Goal: Task Accomplishment & Management: Manage account settings

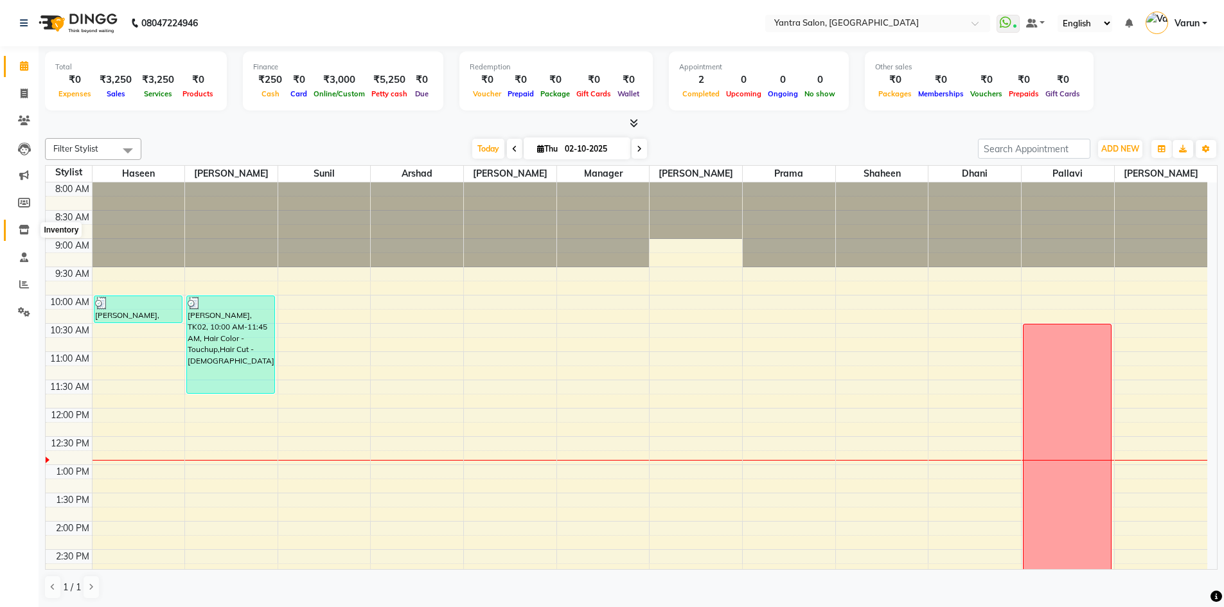
click at [25, 228] on icon at bounding box center [24, 230] width 11 height 10
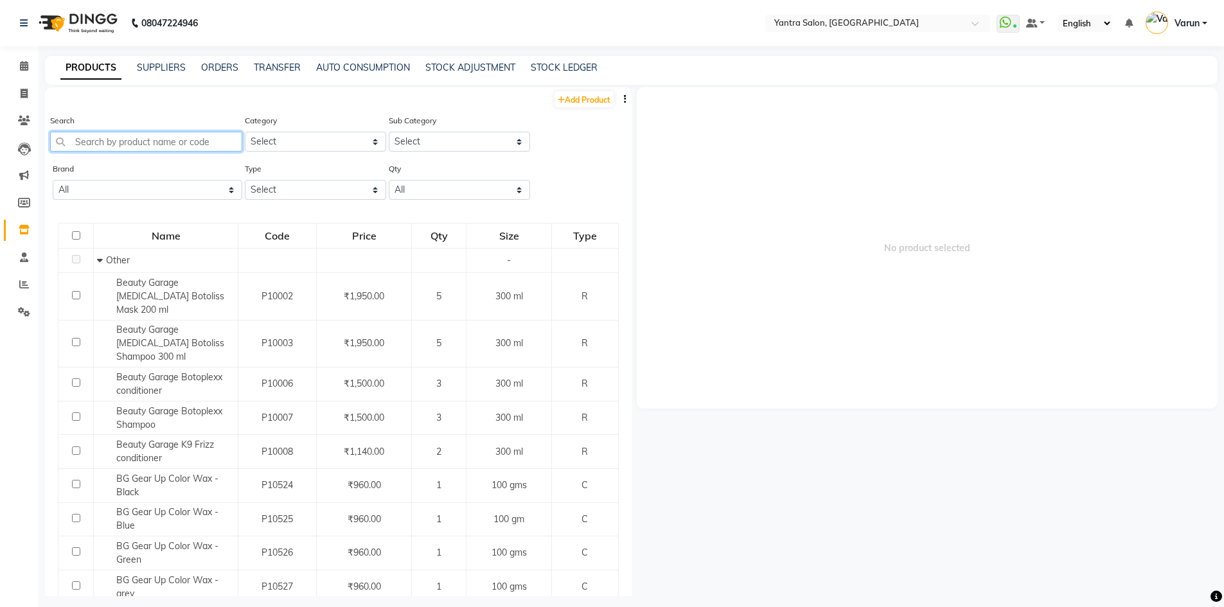
click at [85, 145] on input "text" at bounding box center [146, 142] width 192 height 20
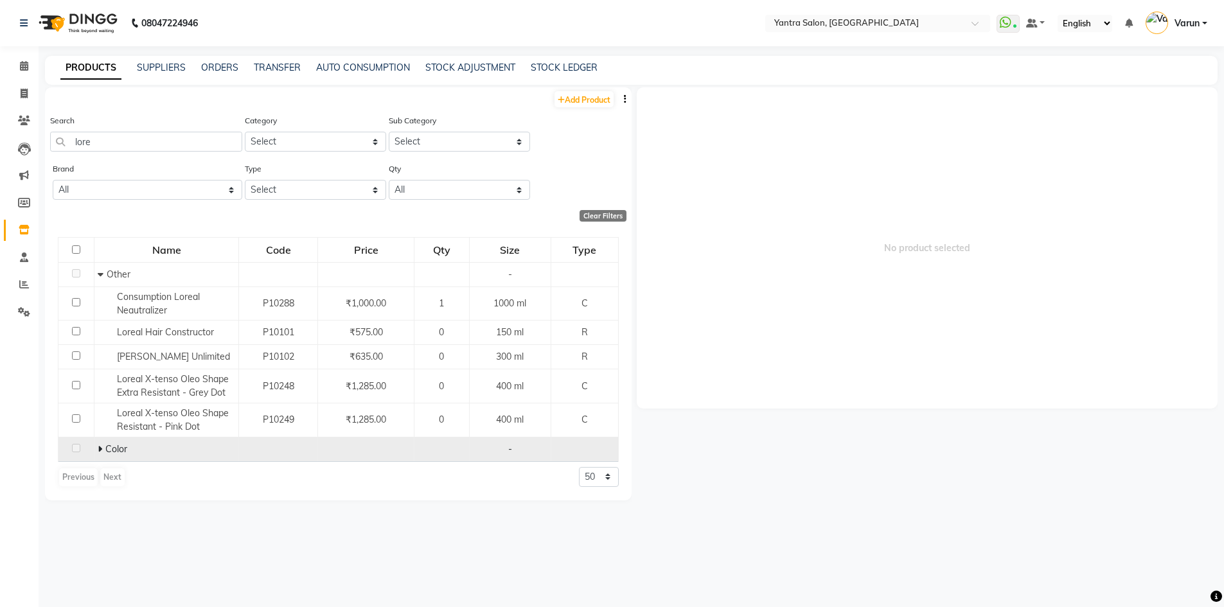
click at [98, 447] on icon at bounding box center [100, 449] width 4 height 9
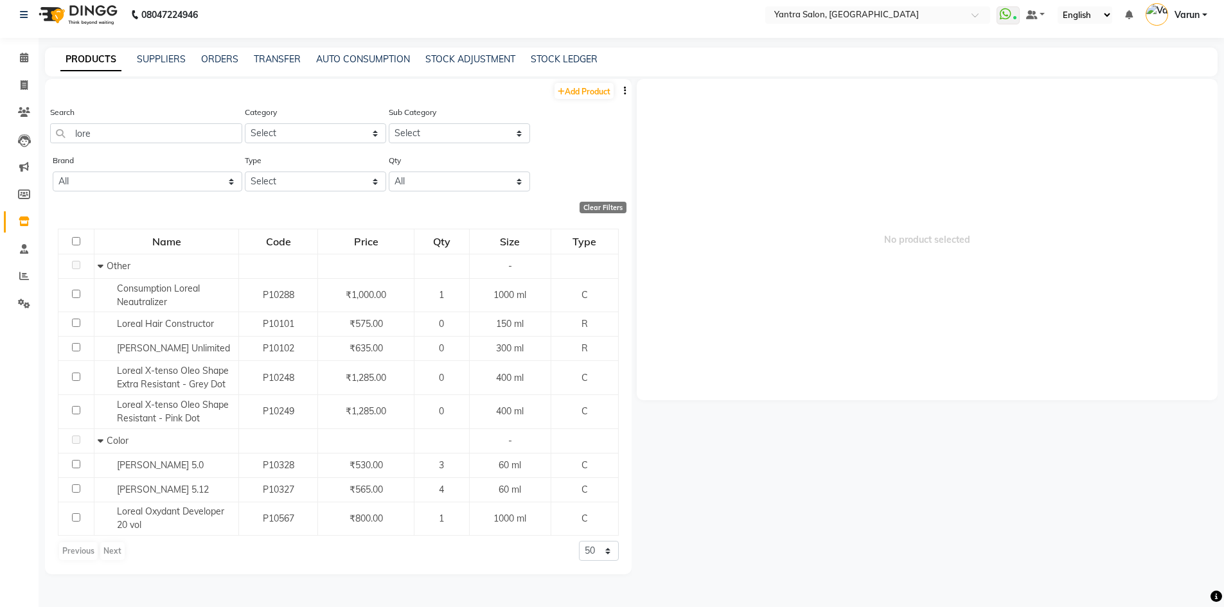
click at [99, 439] on icon at bounding box center [101, 440] width 6 height 9
click at [99, 439] on icon at bounding box center [100, 440] width 4 height 9
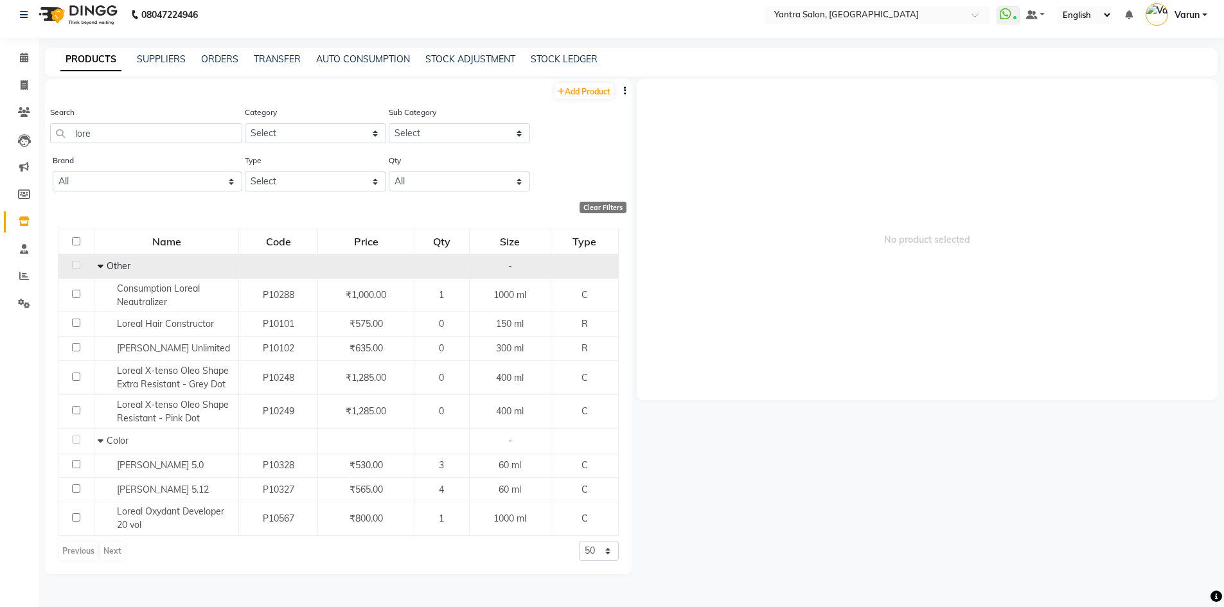
click at [102, 265] on icon at bounding box center [101, 266] width 6 height 9
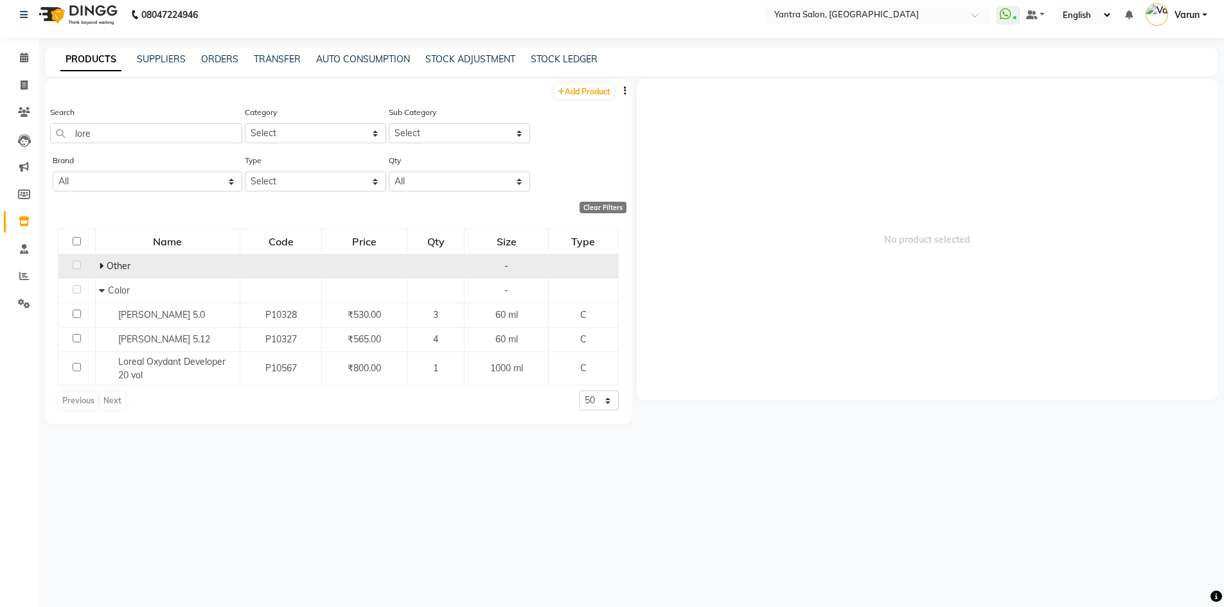
click at [106, 400] on div "Previous Next" at bounding box center [92, 401] width 68 height 21
click at [79, 404] on div "Previous Next" at bounding box center [92, 401] width 68 height 21
click at [92, 129] on input "lore" at bounding box center [146, 133] width 192 height 20
type input "l"
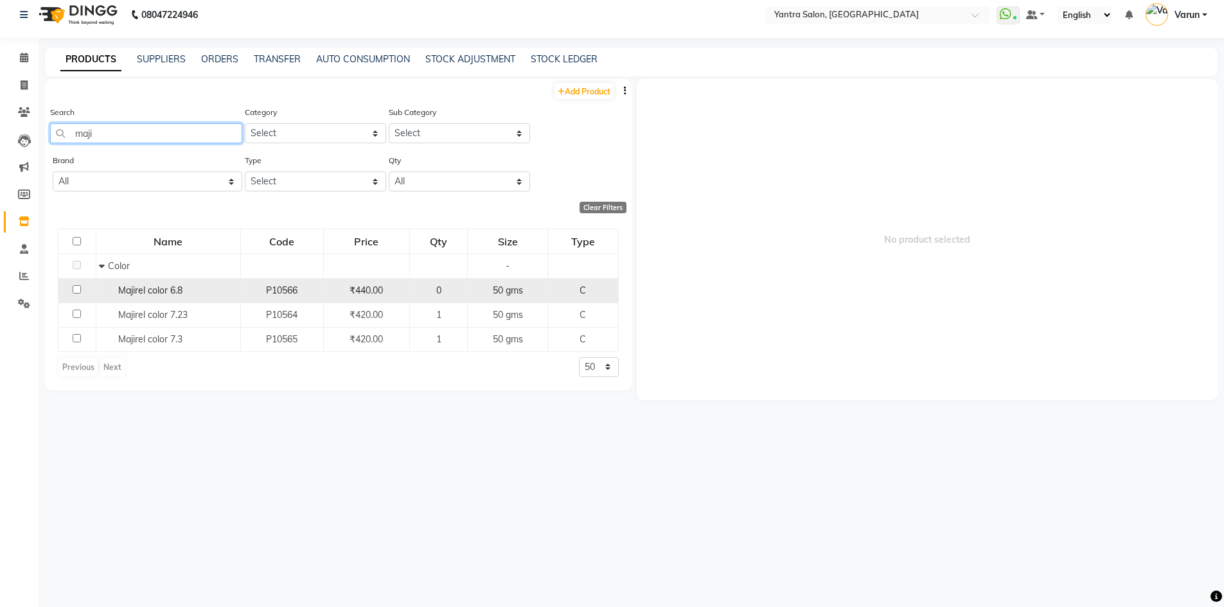
type input "maji"
click at [143, 290] on span "Majirel color 6.8" at bounding box center [150, 291] width 64 height 12
select select
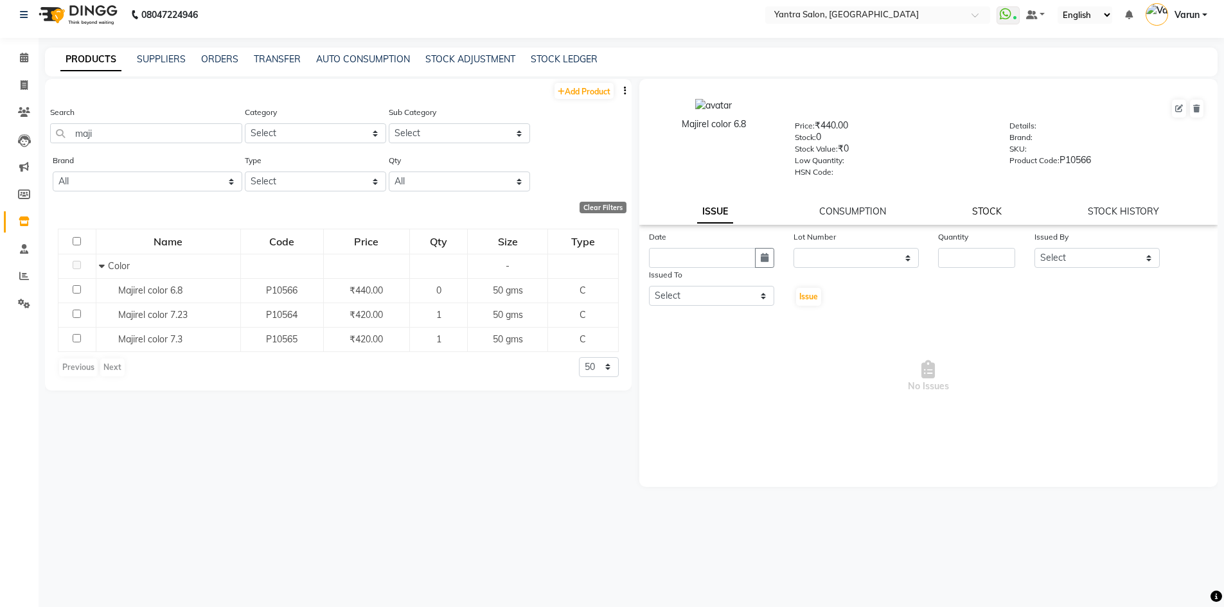
click at [984, 215] on link "STOCK" at bounding box center [987, 212] width 30 height 12
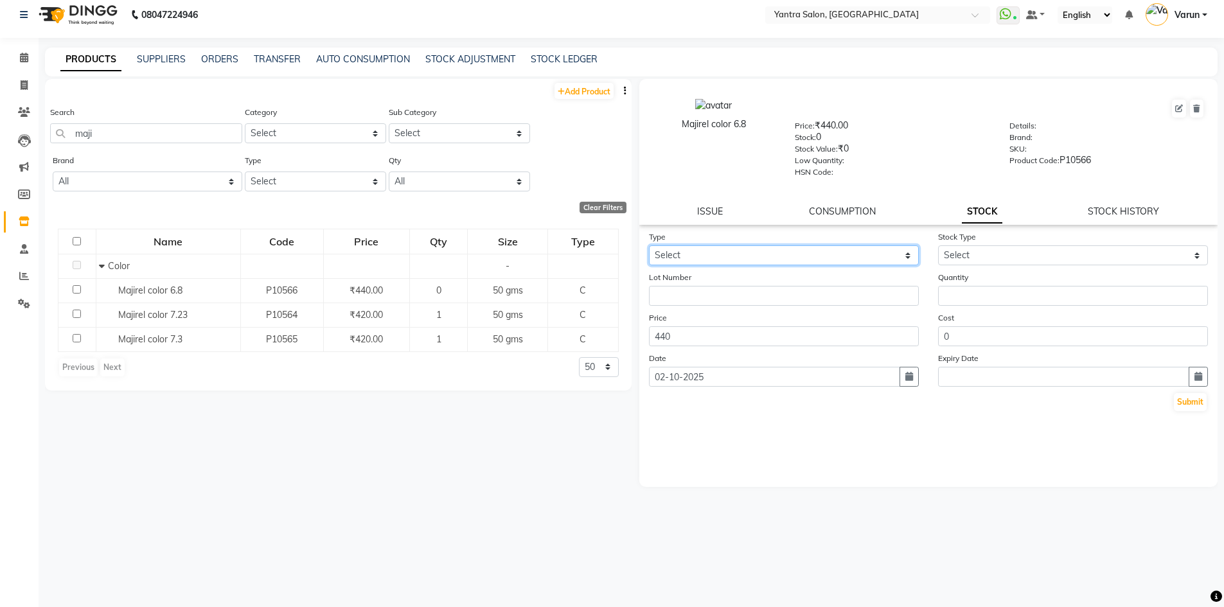
click at [767, 256] on select "Select In Out" at bounding box center [784, 256] width 270 height 20
select select "in"
click at [649, 246] on select "Select In Out" at bounding box center [784, 256] width 270 height 20
click at [974, 254] on select "Select New Stock Adjustment Return Other" at bounding box center [1073, 256] width 270 height 20
select select "adjustment"
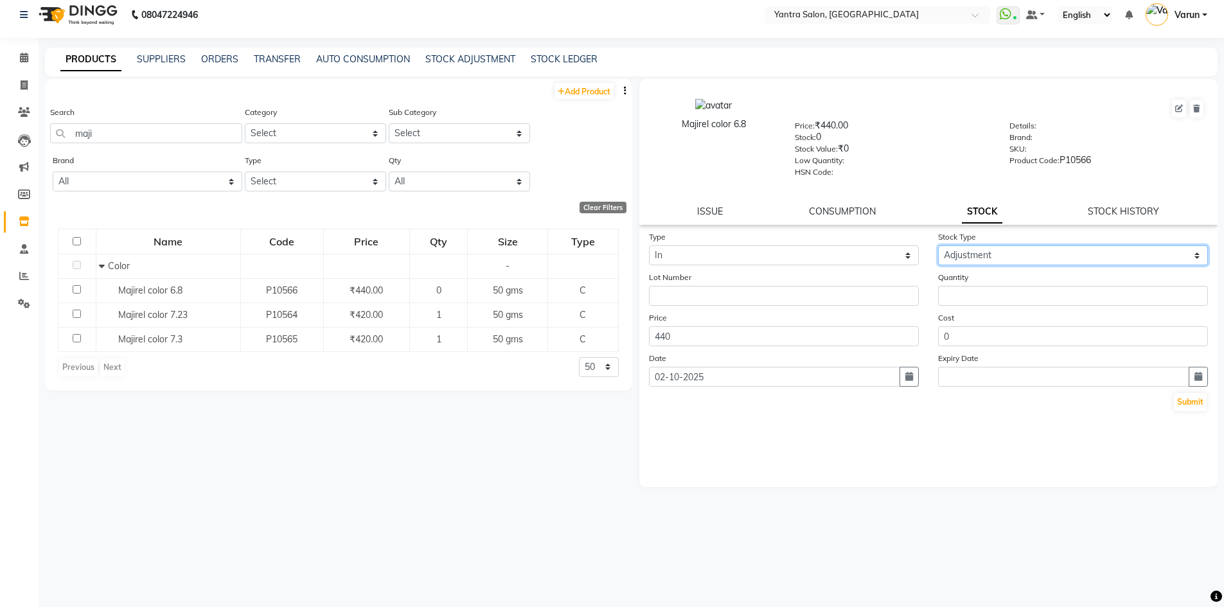
click at [938, 246] on select "Select New Stock Adjustment Return Other" at bounding box center [1073, 256] width 270 height 20
click at [967, 309] on form "Type Select In Out Stock Type Select New Stock Adjustment Return Other Lot Numb…" at bounding box center [929, 321] width 560 height 183
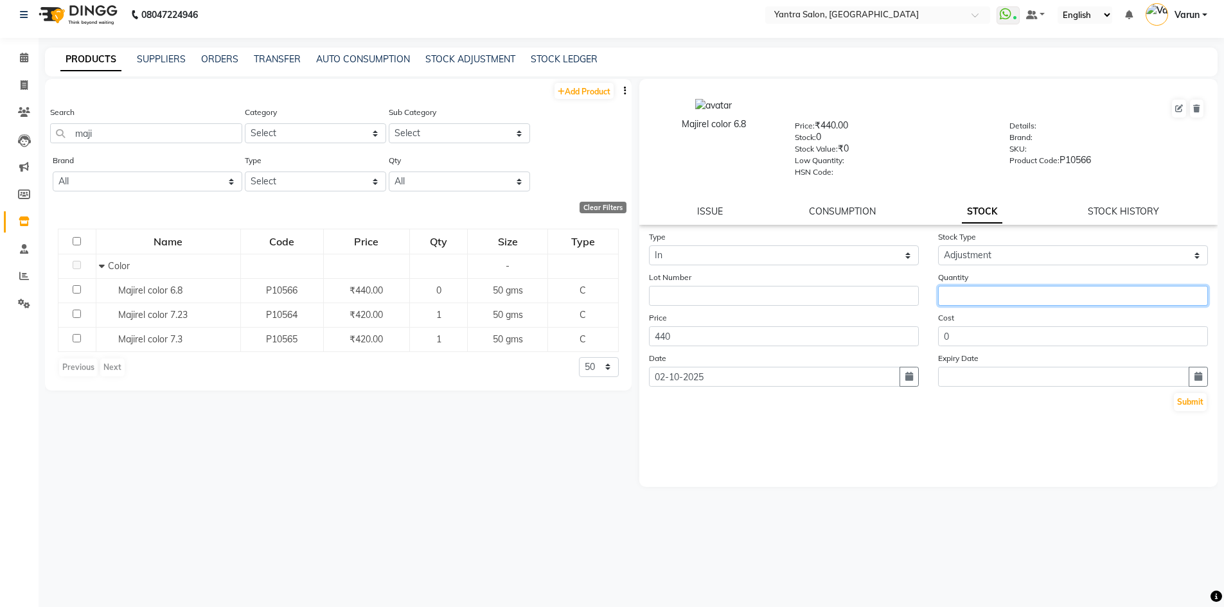
click at [956, 296] on input "number" at bounding box center [1073, 296] width 270 height 20
type input "1"
click at [1194, 400] on button "Submit" at bounding box center [1190, 402] width 33 height 18
click at [24, 59] on icon at bounding box center [24, 58] width 8 height 10
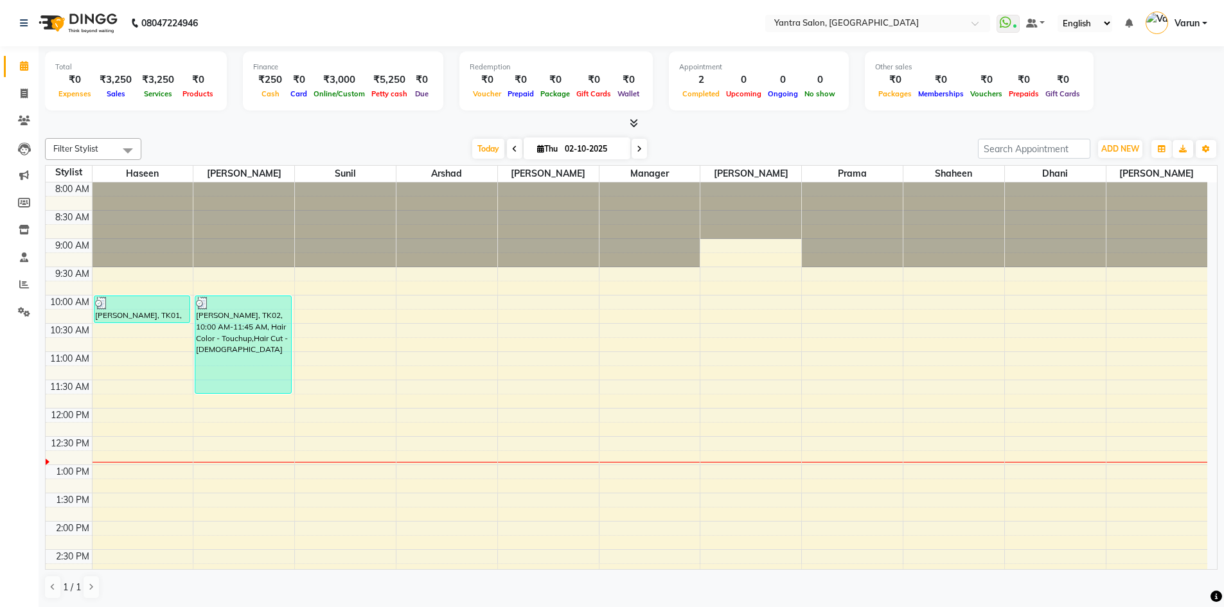
click at [1051, 463] on div "8:00 AM 8:30 AM 9:00 AM 9:30 AM 10:00 AM 10:30 AM 11:00 AM 11:30 AM 12:00 PM 12…" at bounding box center [627, 550] width 1162 height 735
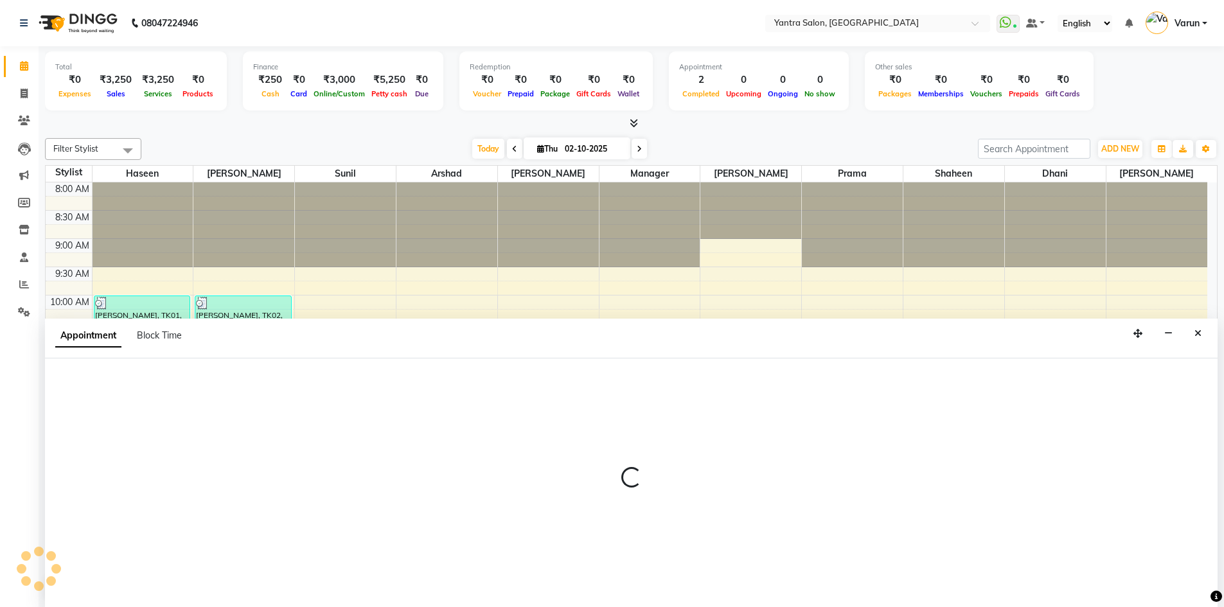
scroll to position [1, 0]
select select "86115"
select select "765"
select select "tentative"
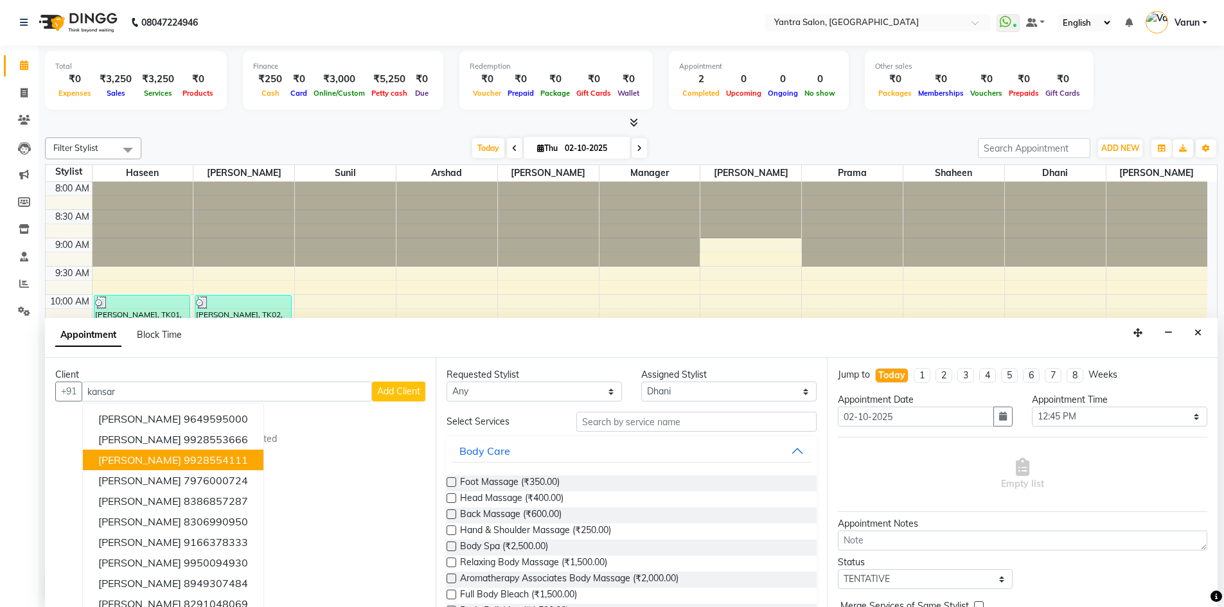
click at [157, 456] on span "[PERSON_NAME]" at bounding box center [139, 460] width 83 height 13
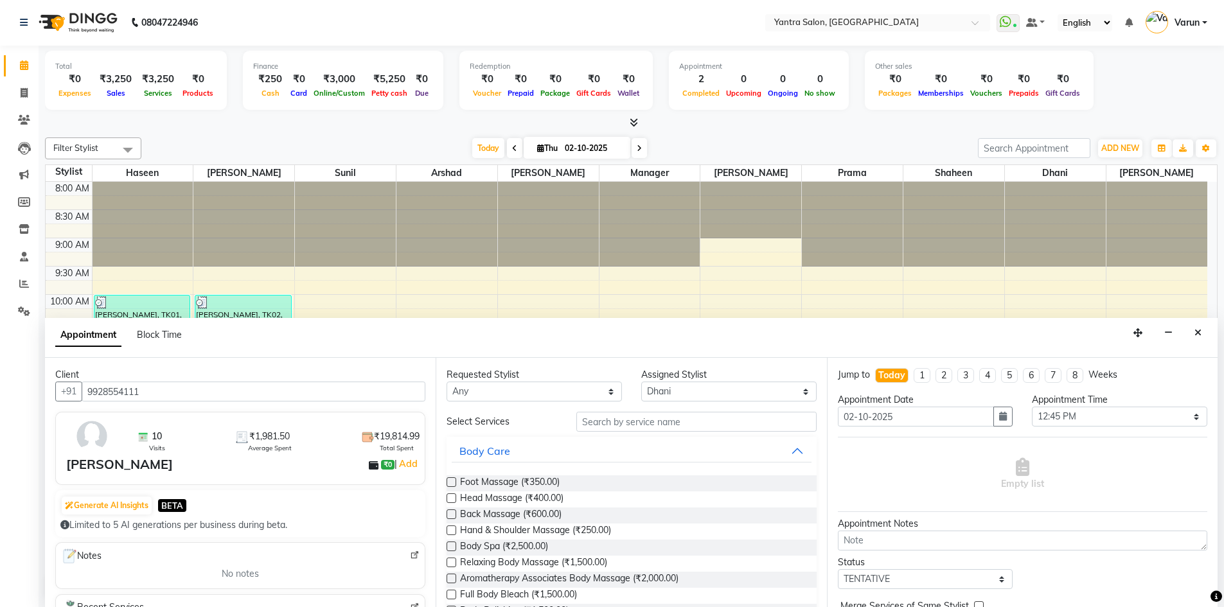
type input "9928554111"
click at [619, 426] on input "text" at bounding box center [697, 422] width 240 height 20
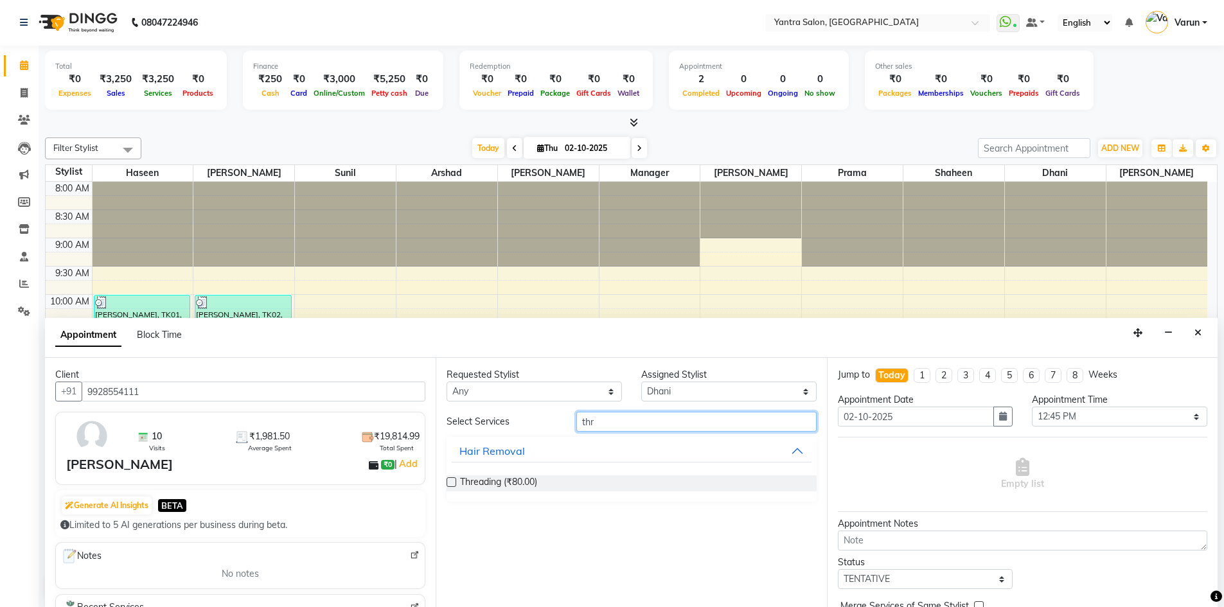
type input "thr"
click at [451, 482] on label at bounding box center [452, 483] width 10 height 10
click at [451, 482] on input "checkbox" at bounding box center [451, 483] width 8 height 8
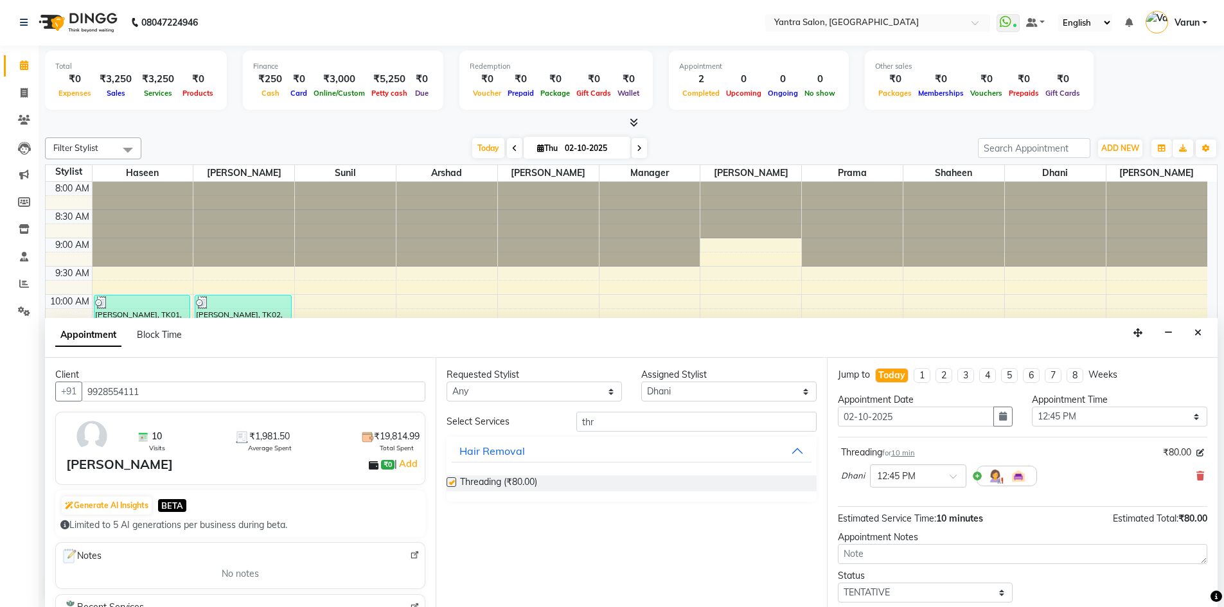
checkbox input "false"
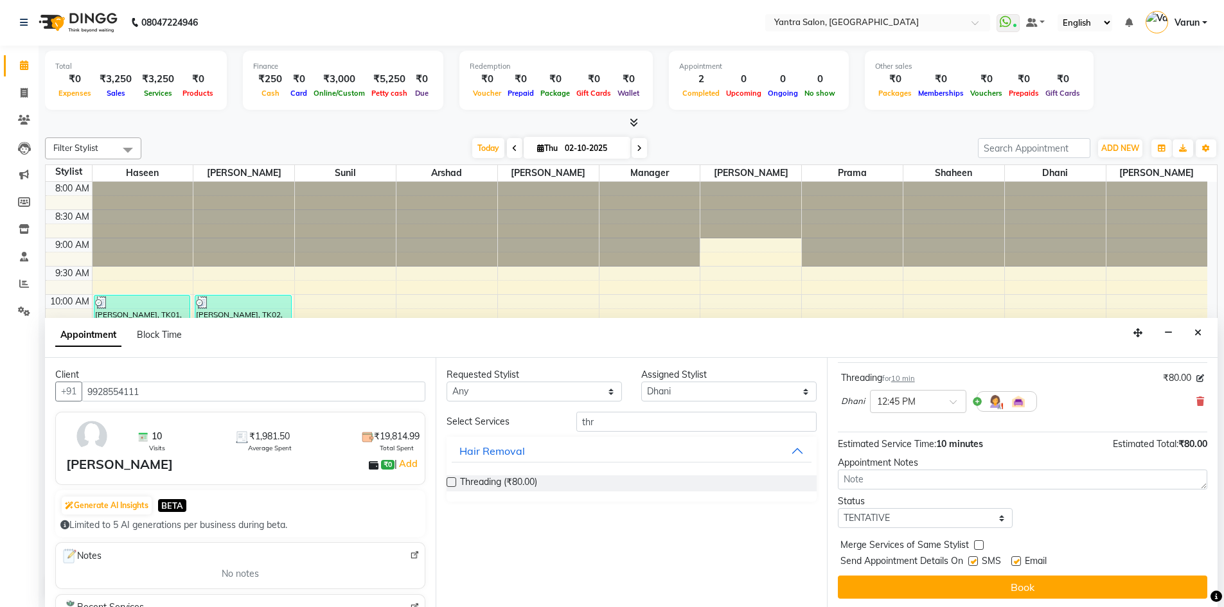
scroll to position [76, 0]
click at [969, 562] on label at bounding box center [974, 560] width 10 height 10
click at [969, 562] on input "checkbox" at bounding box center [973, 561] width 8 height 8
checkbox input "false"
click at [1015, 560] on label at bounding box center [1017, 560] width 10 height 10
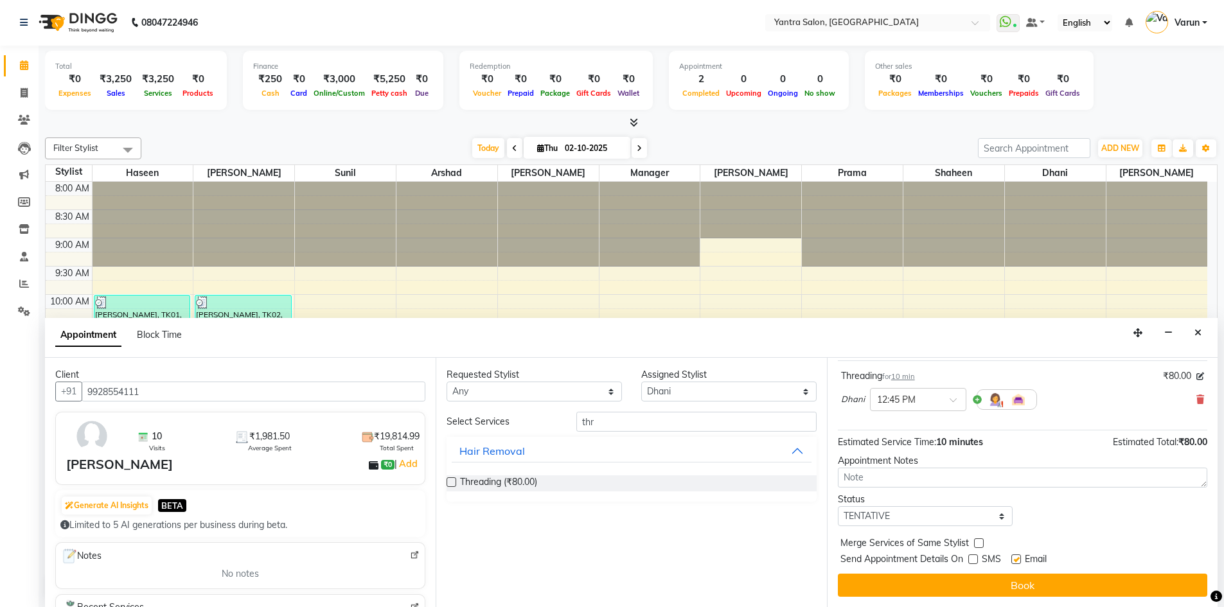
click at [1015, 560] on input "checkbox" at bounding box center [1016, 561] width 8 height 8
checkbox input "false"
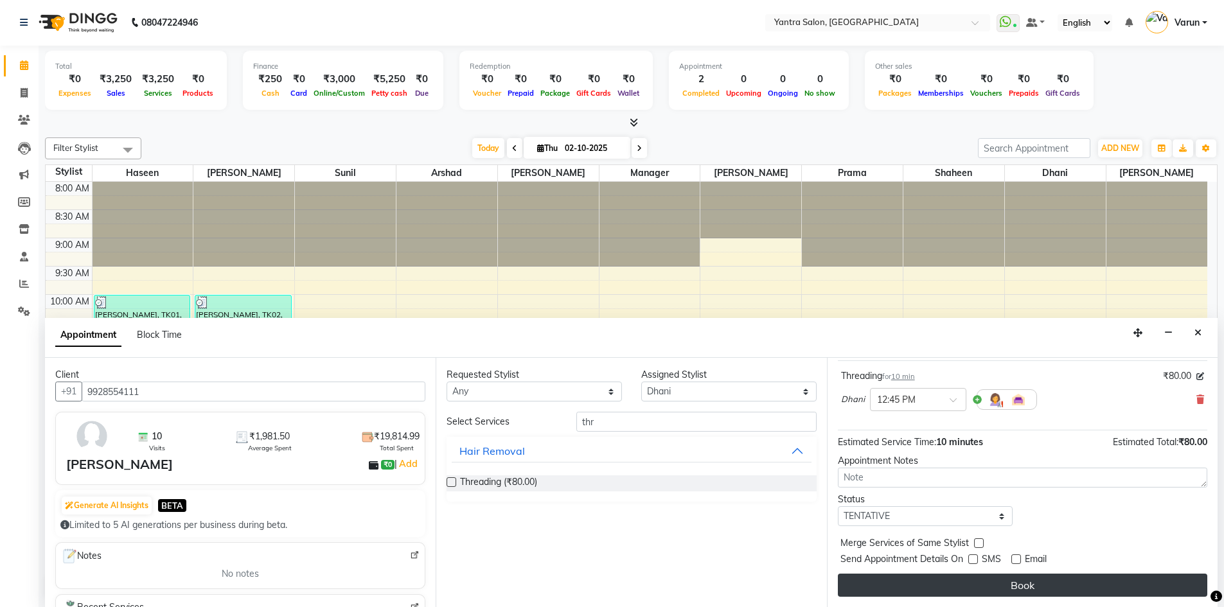
click at [1011, 585] on button "Book" at bounding box center [1023, 585] width 370 height 23
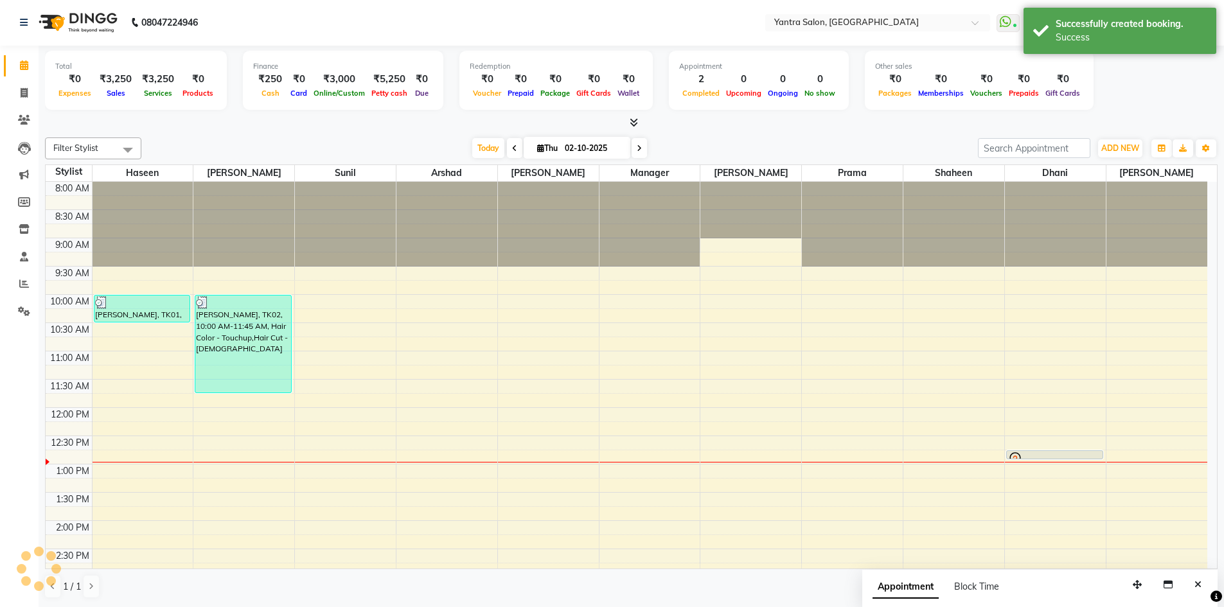
scroll to position [0, 0]
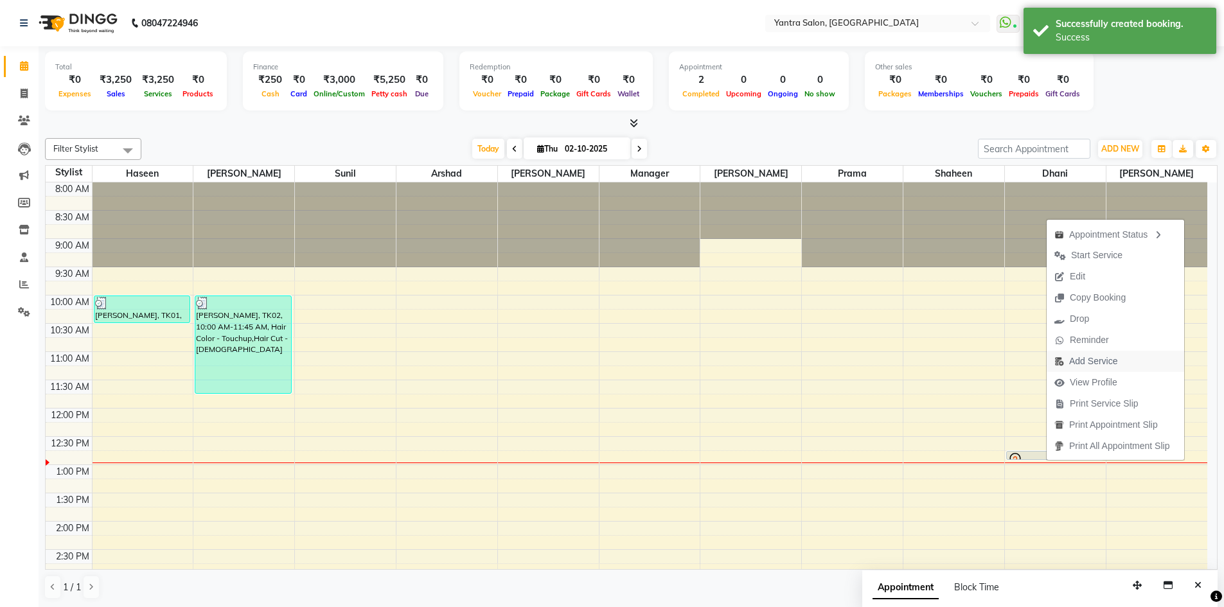
click at [1087, 363] on span "Add Service" at bounding box center [1094, 361] width 48 height 13
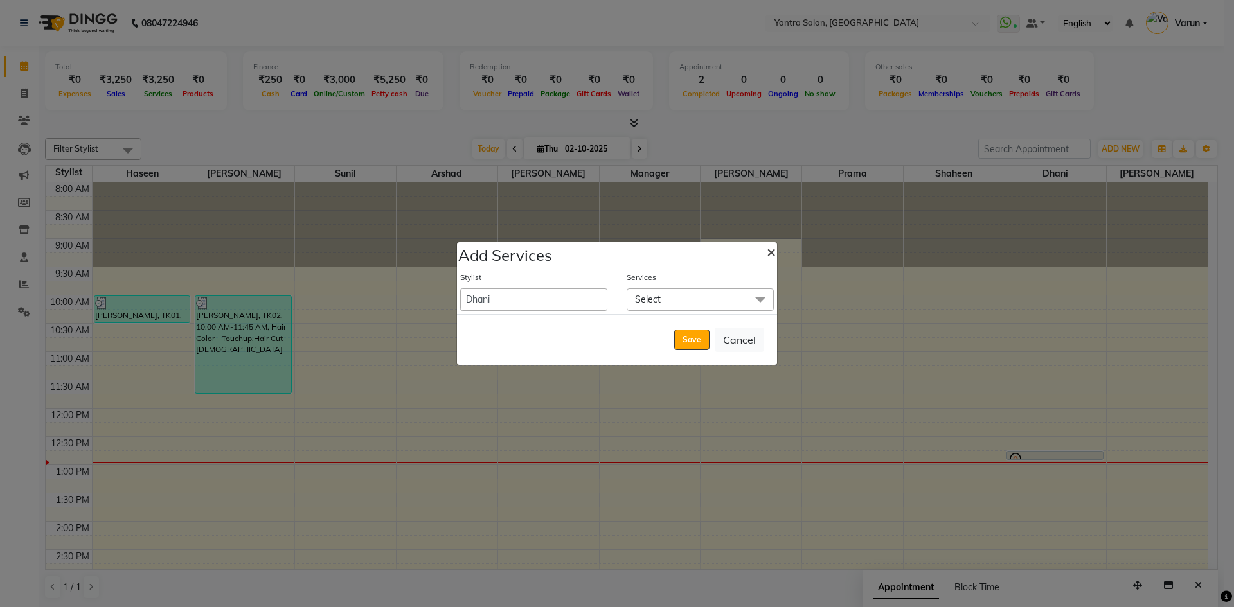
click at [769, 254] on span "×" at bounding box center [771, 251] width 9 height 19
select select "72664"
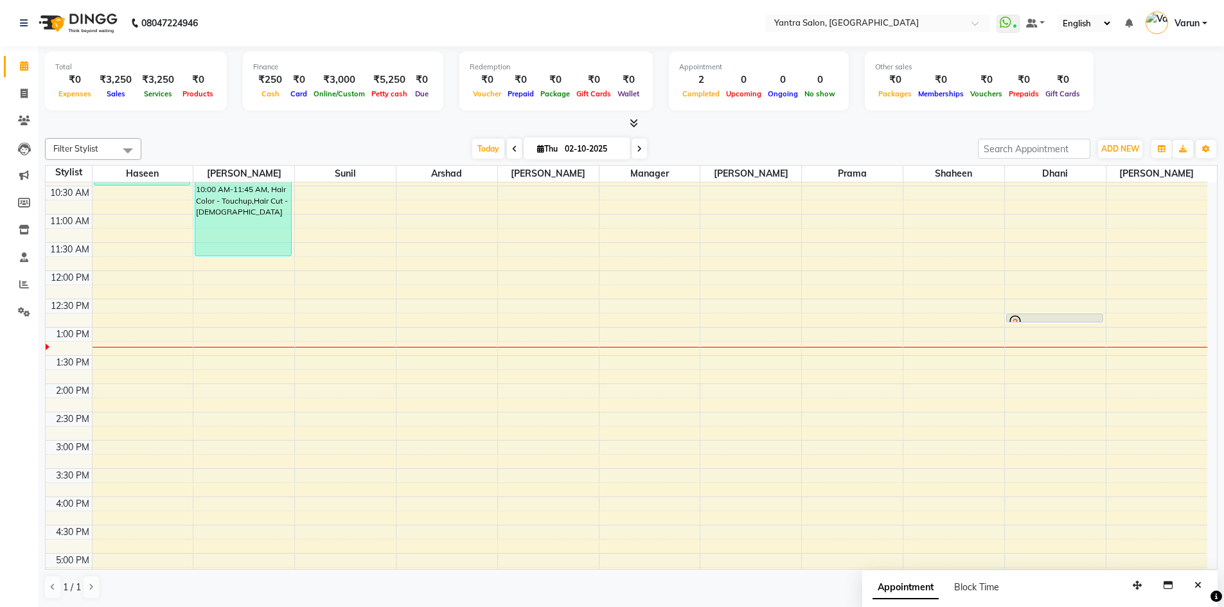
scroll to position [129, 0]
